Goal: Transaction & Acquisition: Register for event/course

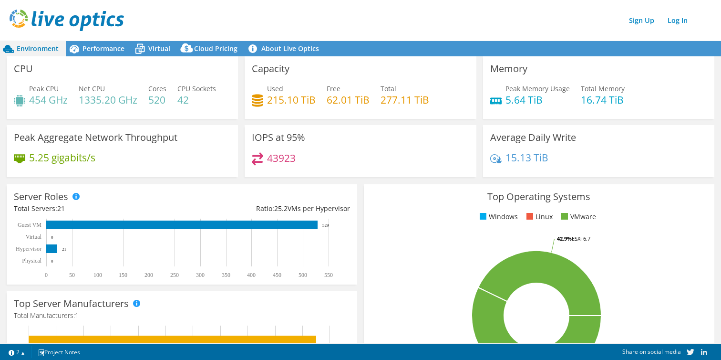
scroll to position [19, 0]
click at [637, 22] on link "Sign Up" at bounding box center [642, 20] width 35 height 14
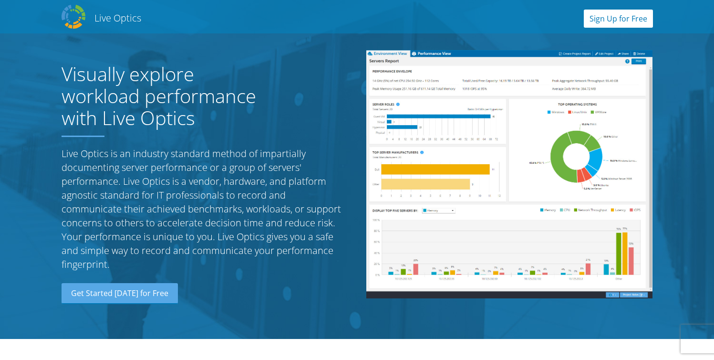
click at [641, 18] on link "Sign Up for Free" at bounding box center [618, 19] width 69 height 18
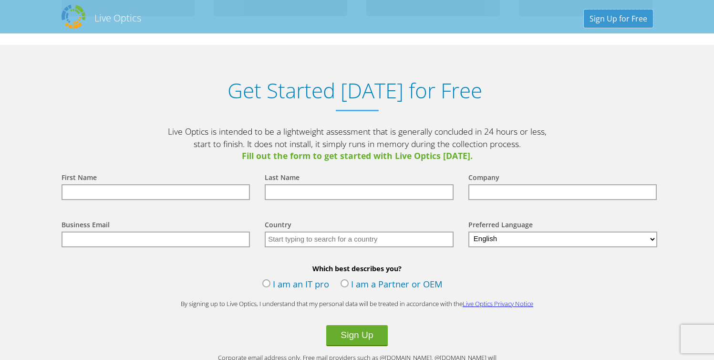
scroll to position [994, 0]
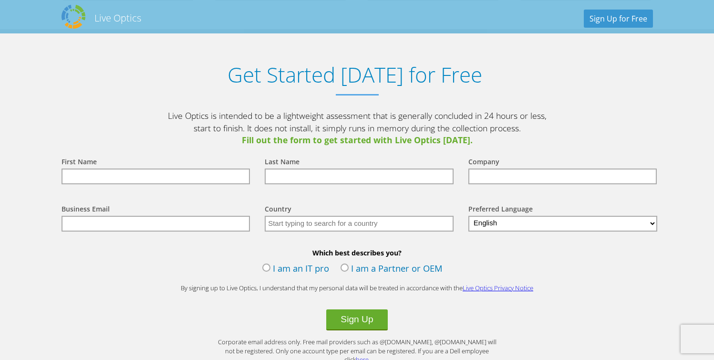
click at [119, 176] on input "text" at bounding box center [156, 176] width 189 height 16
type input "Peter"
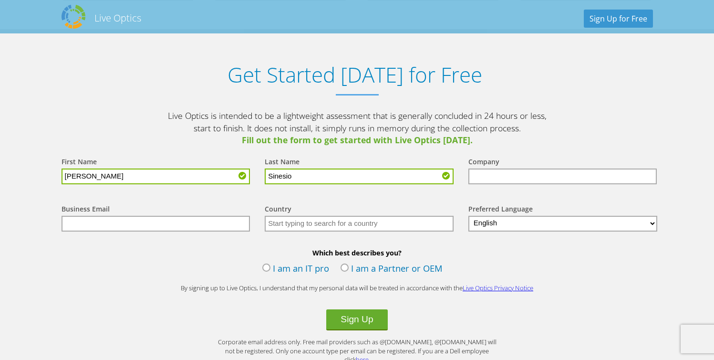
type input "Sinesio"
type input "Nutanix"
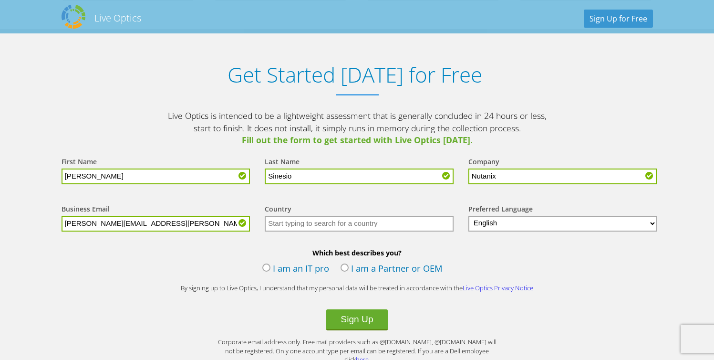
type input "pete.sinesio@nutanix.com"
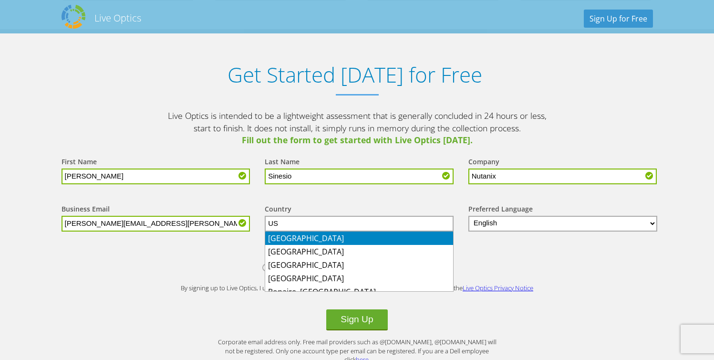
click at [286, 237] on li "United States" at bounding box center [359, 237] width 188 height 13
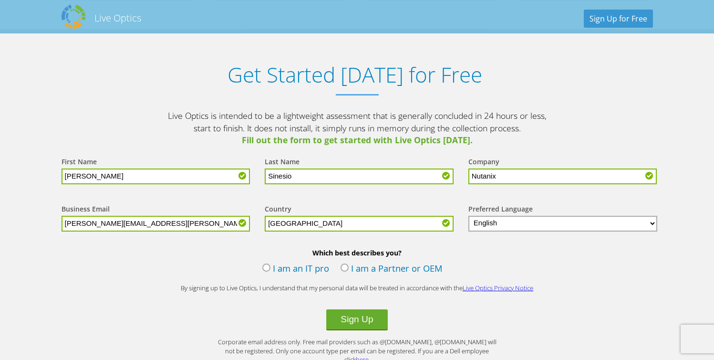
type input "United States"
click at [378, 271] on label "I am a Partner or OEM" at bounding box center [392, 269] width 102 height 14
click at [0, 0] on input "I am a Partner or OEM" at bounding box center [0, 0] width 0 height 0
click at [370, 321] on button "Sign Up" at bounding box center [356, 319] width 61 height 21
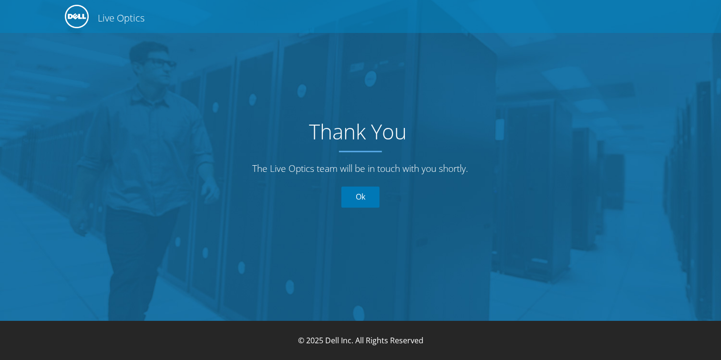
click at [366, 198] on link "Ok" at bounding box center [361, 197] width 38 height 21
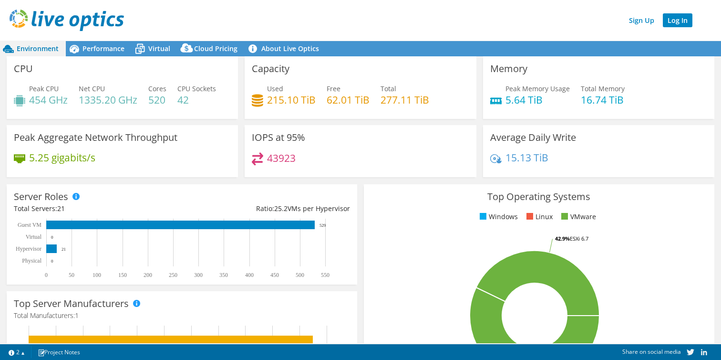
click at [672, 21] on link "Log In" at bounding box center [678, 20] width 30 height 14
click at [679, 26] on link "Log In" at bounding box center [678, 20] width 30 height 14
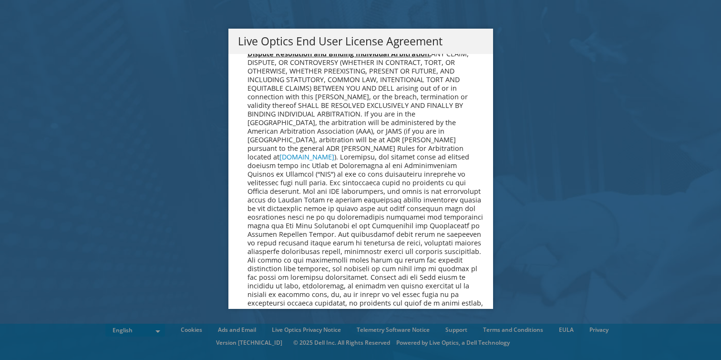
scroll to position [3608, 0]
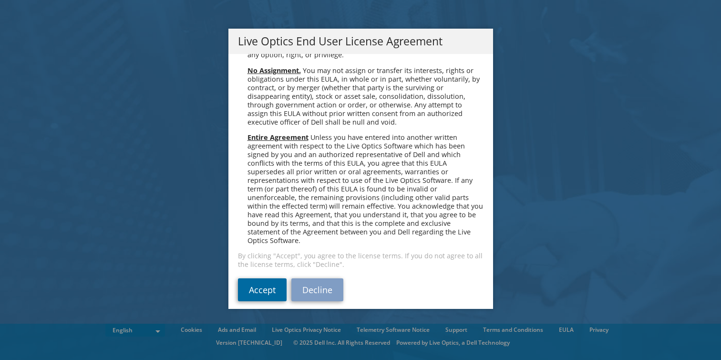
click at [273, 282] on link "Accept" at bounding box center [262, 289] width 49 height 23
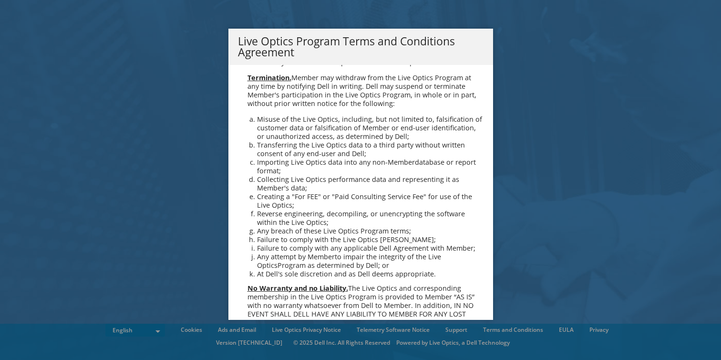
scroll to position [683, 0]
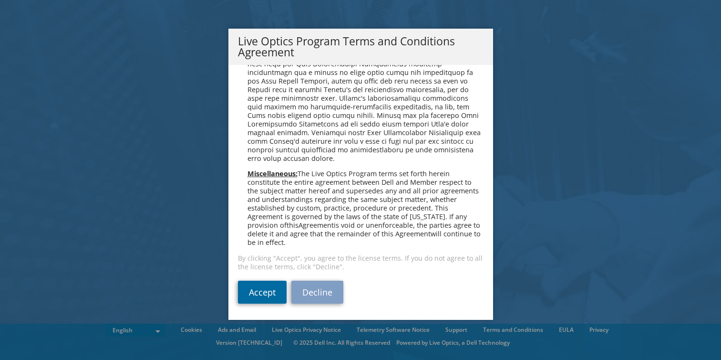
click at [270, 297] on link "Accept" at bounding box center [262, 292] width 49 height 23
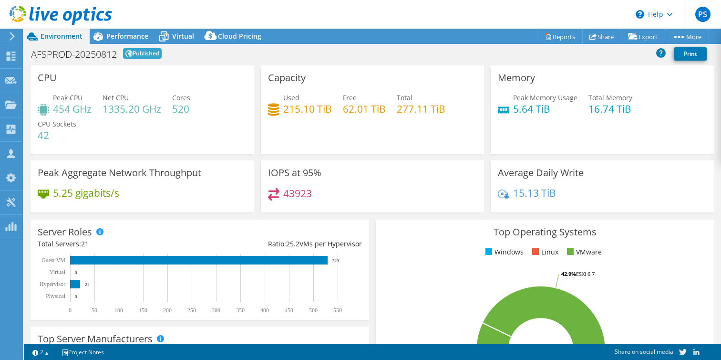
select select "USD"
click at [692, 33] on link "More" at bounding box center [687, 36] width 44 height 15
click at [675, 36] on icon at bounding box center [680, 37] width 10 height 2
click at [676, 37] on icon at bounding box center [680, 37] width 10 height 2
click at [57, 52] on h1 "AFSPROD-20250812" at bounding box center [74, 55] width 86 height 10
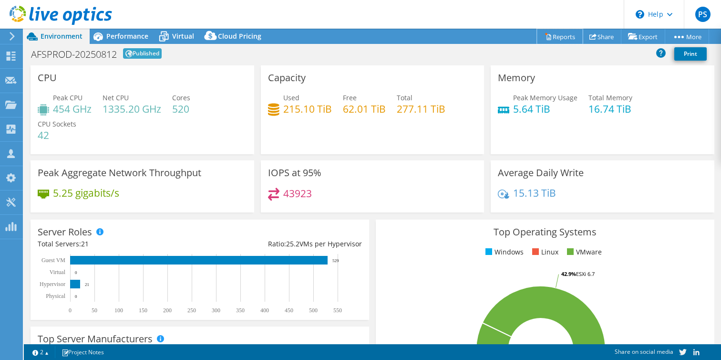
click at [548, 34] on link "Reports" at bounding box center [560, 36] width 46 height 15
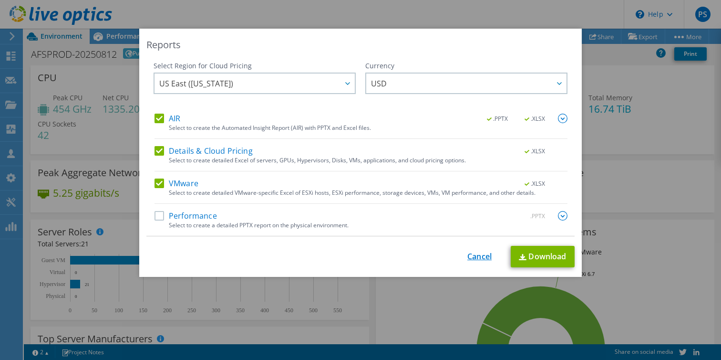
click at [478, 258] on link "Cancel" at bounding box center [480, 256] width 24 height 9
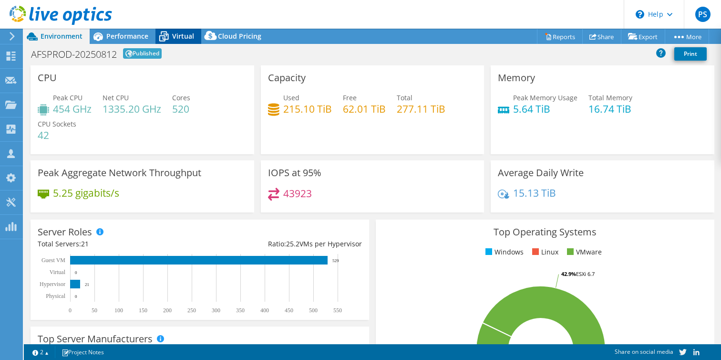
click at [180, 43] on div "Virtual" at bounding box center [179, 36] width 46 height 15
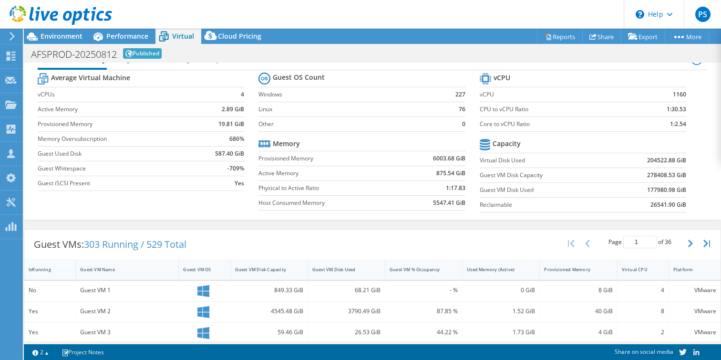
scroll to position [35, 0]
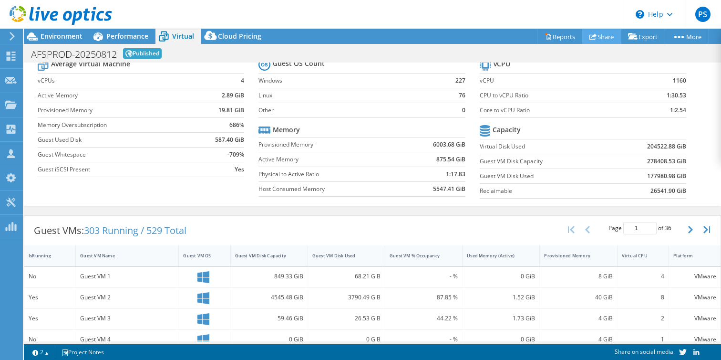
click at [595, 34] on link "Share" at bounding box center [602, 36] width 39 height 15
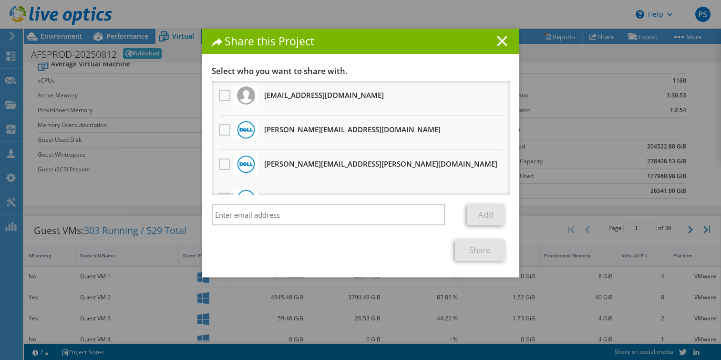
click at [501, 39] on line at bounding box center [503, 41] width 10 height 10
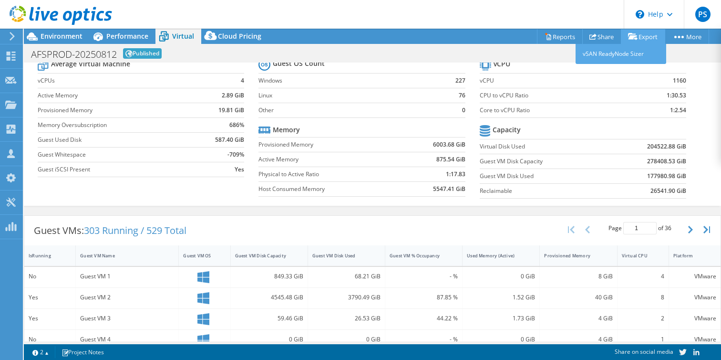
click at [648, 37] on link "Export" at bounding box center [643, 36] width 44 height 15
click at [630, 35] on icon at bounding box center [633, 36] width 10 height 7
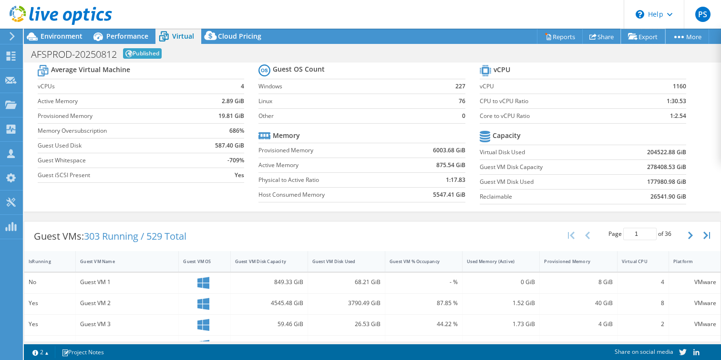
scroll to position [0, 0]
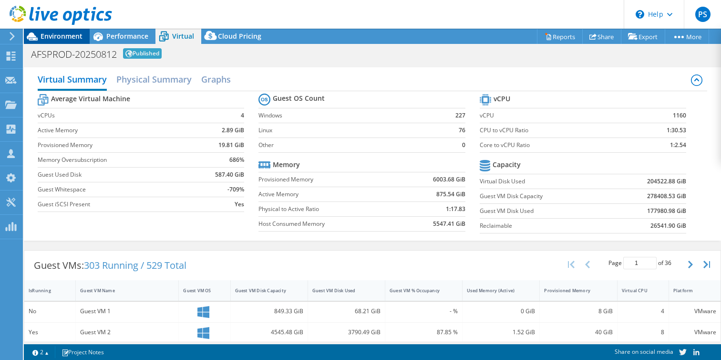
click at [56, 37] on span "Environment" at bounding box center [62, 35] width 42 height 9
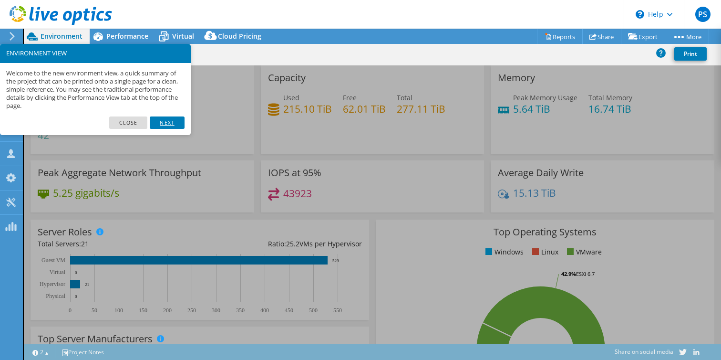
click at [159, 126] on link "Next" at bounding box center [167, 122] width 34 height 12
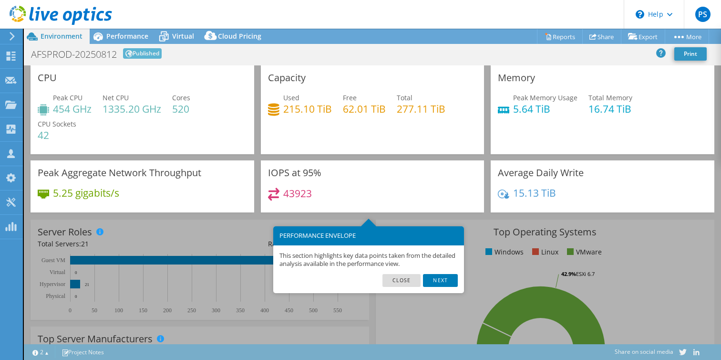
click at [454, 285] on link "Next" at bounding box center [440, 280] width 34 height 12
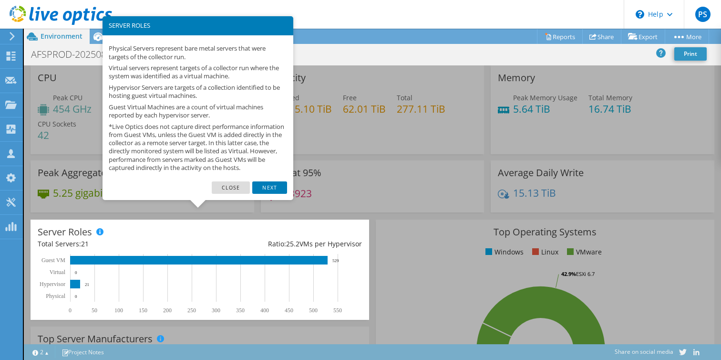
drag, startPoint x: 125, startPoint y: 99, endPoint x: 155, endPoint y: 105, distance: 30.7
click at [155, 104] on div "Physical Servers represent bare metal servers that were targets of the collecto…" at bounding box center [198, 108] width 191 height 146
drag, startPoint x: 120, startPoint y: 114, endPoint x: 216, endPoint y: 115, distance: 95.9
click at [216, 115] on p "Guest Virtual Machines are a count of virtual machines reported by each hypervi…" at bounding box center [198, 111] width 178 height 16
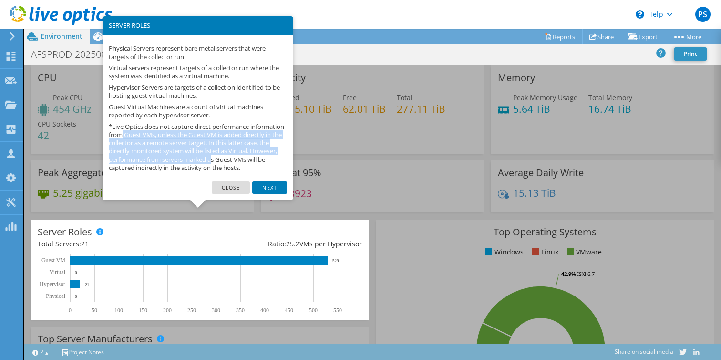
drag, startPoint x: 157, startPoint y: 135, endPoint x: 266, endPoint y: 160, distance: 111.7
click at [266, 160] on p "*Live Optics does not capture direct performance information from Guest VMs, un…" at bounding box center [198, 147] width 178 height 49
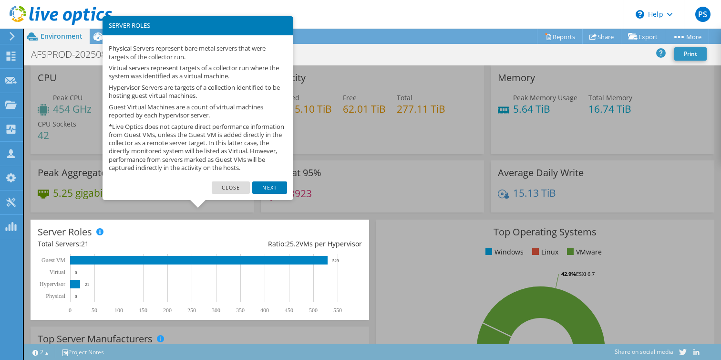
click at [273, 192] on link "Next" at bounding box center [269, 187] width 34 height 12
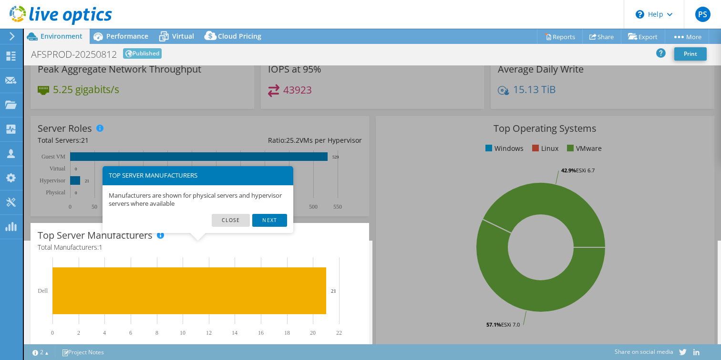
scroll to position [106, 0]
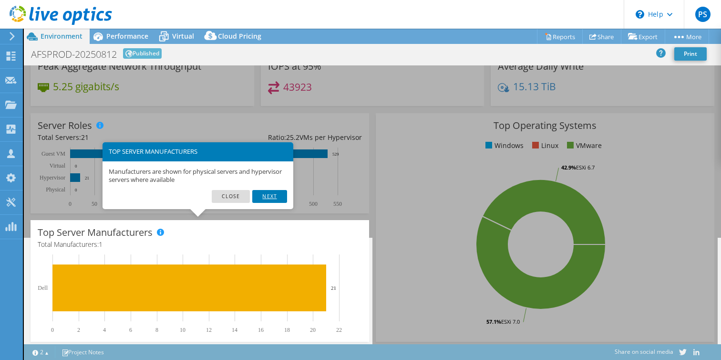
click at [274, 198] on link "Next" at bounding box center [269, 196] width 34 height 12
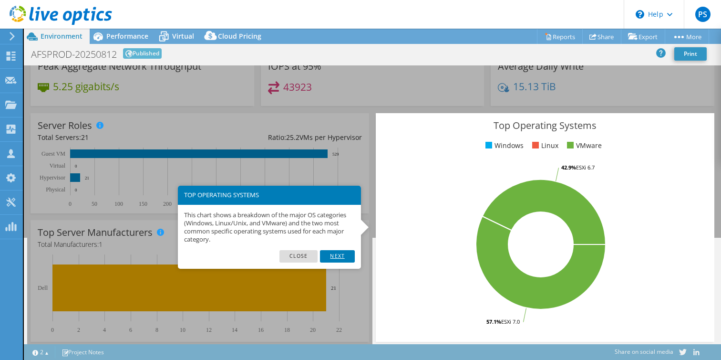
click at [336, 259] on link "Next" at bounding box center [337, 256] width 34 height 12
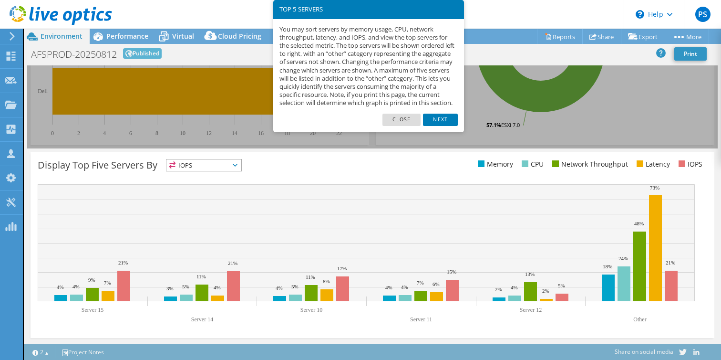
click at [446, 126] on link "Next" at bounding box center [440, 120] width 34 height 12
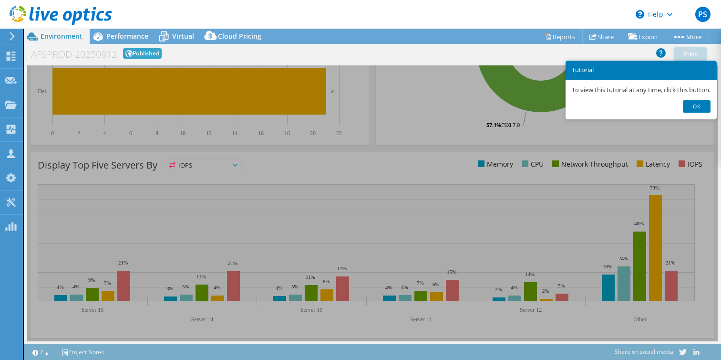
click at [697, 110] on link "Ok" at bounding box center [697, 106] width 28 height 12
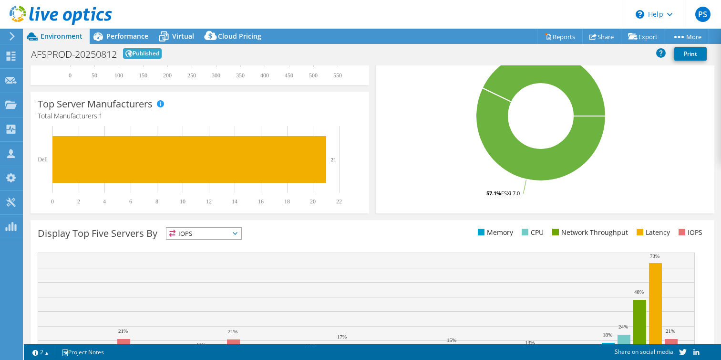
scroll to position [0, 0]
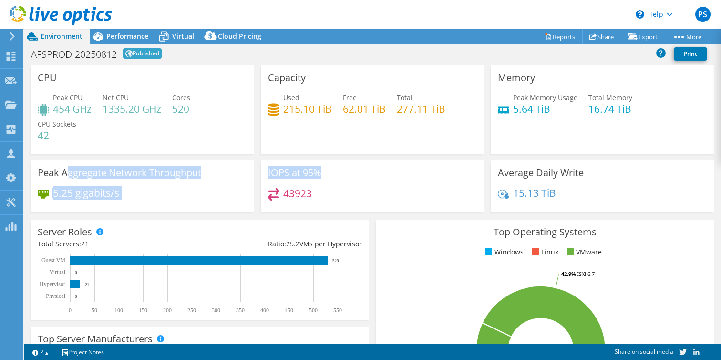
drag, startPoint x: 69, startPoint y: 176, endPoint x: 308, endPoint y: 179, distance: 239.6
click at [308, 179] on div "CPU Peak CPU 454 GHz Net CPU 1335.20 GHz Cores 520 CPU Sockets 42 Capacity Used…" at bounding box center [372, 141] width 691 height 153
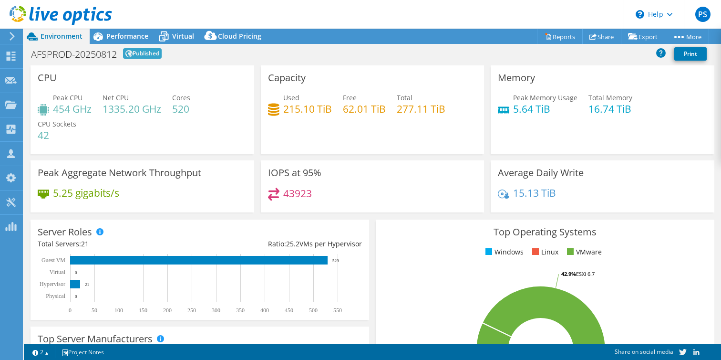
click at [427, 175] on div "IOPS at 95% 43923" at bounding box center [373, 186] width 224 height 52
drag, startPoint x: 595, startPoint y: 176, endPoint x: 485, endPoint y: 179, distance: 109.8
click at [488, 179] on div "Average Daily Write 15.13 TiB" at bounding box center [603, 186] width 230 height 52
click at [537, 34] on link "Reports" at bounding box center [560, 36] width 46 height 15
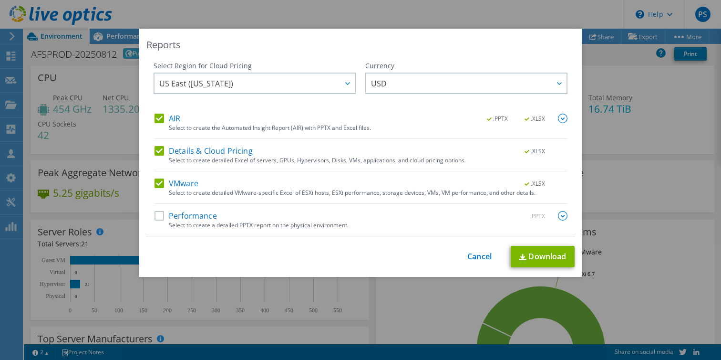
click at [157, 215] on label "Performance" at bounding box center [186, 216] width 63 height 10
click at [0, 0] on input "Performance" at bounding box center [0, 0] width 0 height 0
click at [550, 257] on link "Download" at bounding box center [543, 256] width 64 height 21
